Goal: Task Accomplishment & Management: Complete application form

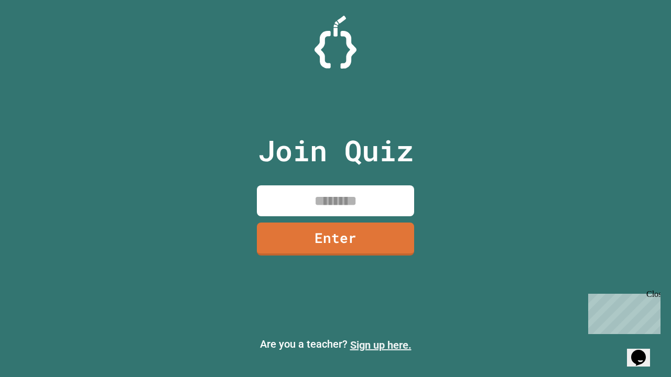
click at [381, 345] on link "Sign up here." at bounding box center [380, 345] width 61 height 13
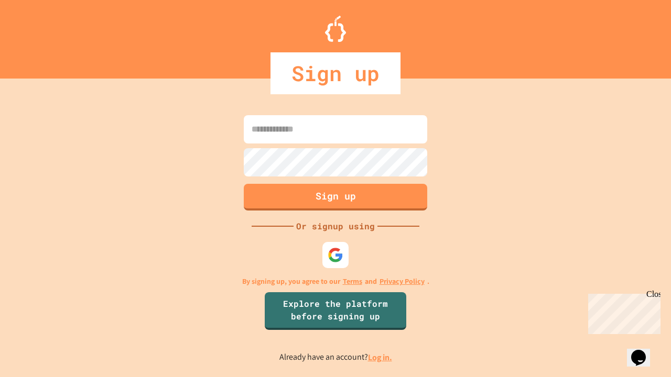
click at [381, 357] on link "Log in." at bounding box center [380, 357] width 24 height 11
